Goal: Book appointment/travel/reservation

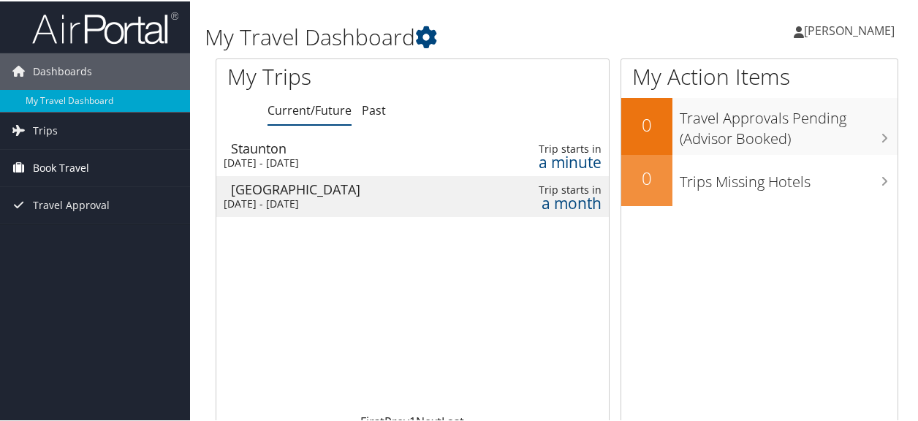
click at [65, 162] on span "Book Travel" at bounding box center [61, 166] width 56 height 37
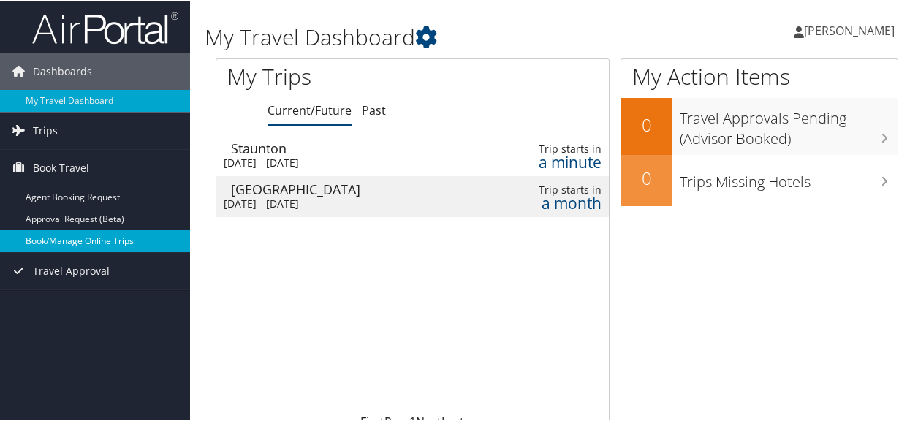
click at [65, 239] on link "Book/Manage Online Trips" at bounding box center [95, 240] width 190 height 22
